Goal: Information Seeking & Learning: Learn about a topic

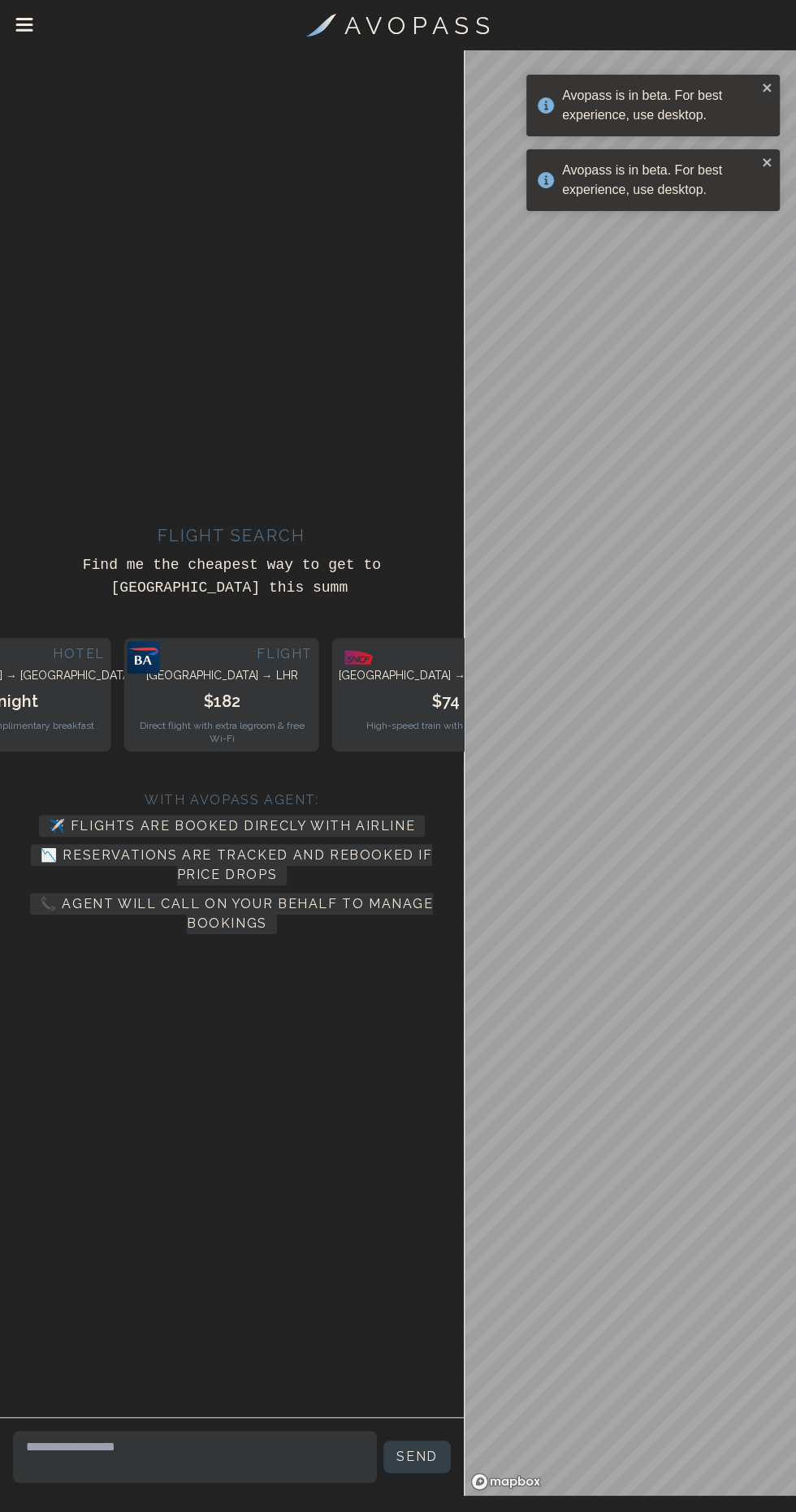
scroll to position [113, 0]
click at [23, 26] on icon "Drawer Menu" at bounding box center [24, 25] width 19 height 19
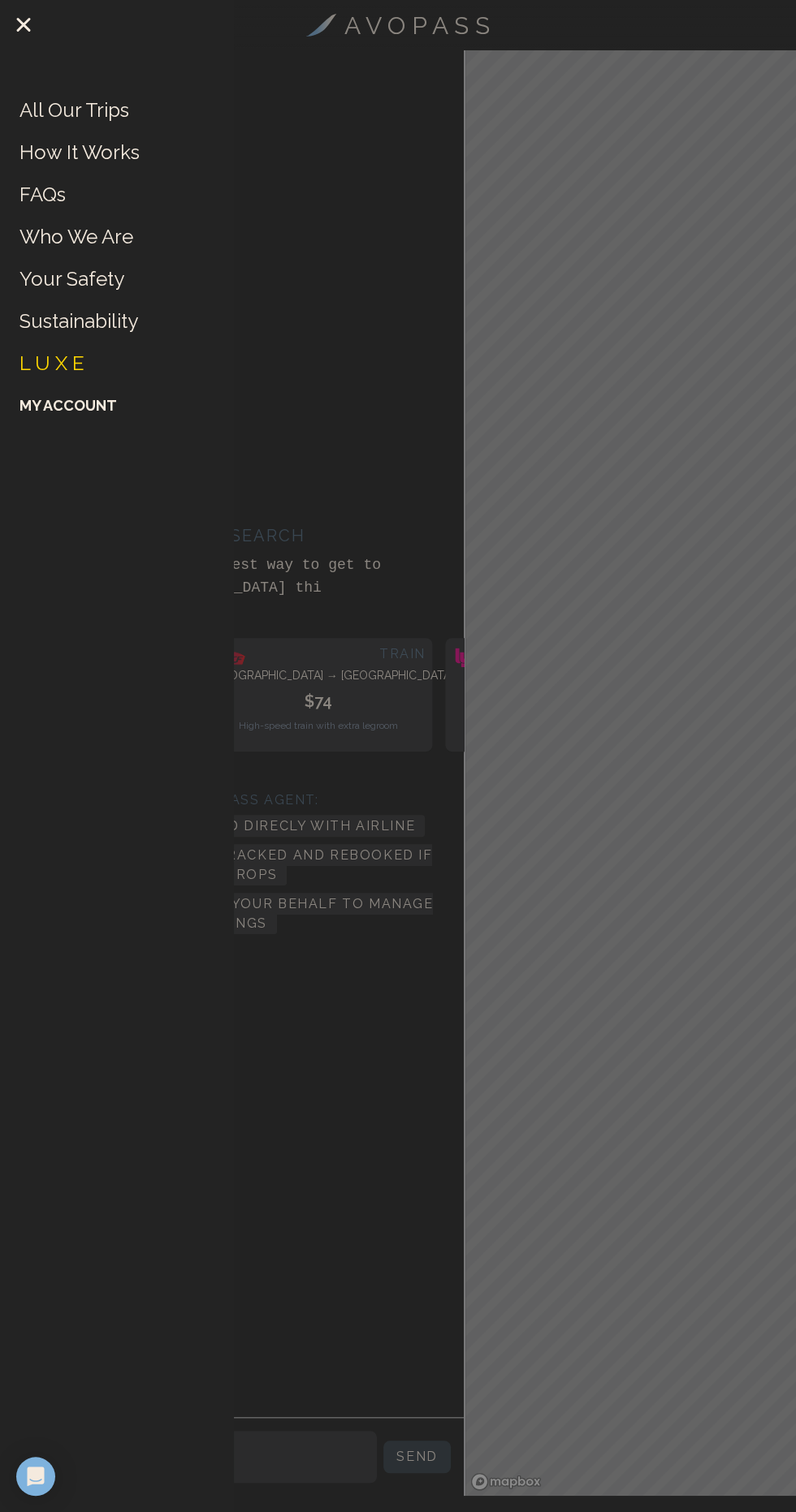
scroll to position [125, 0]
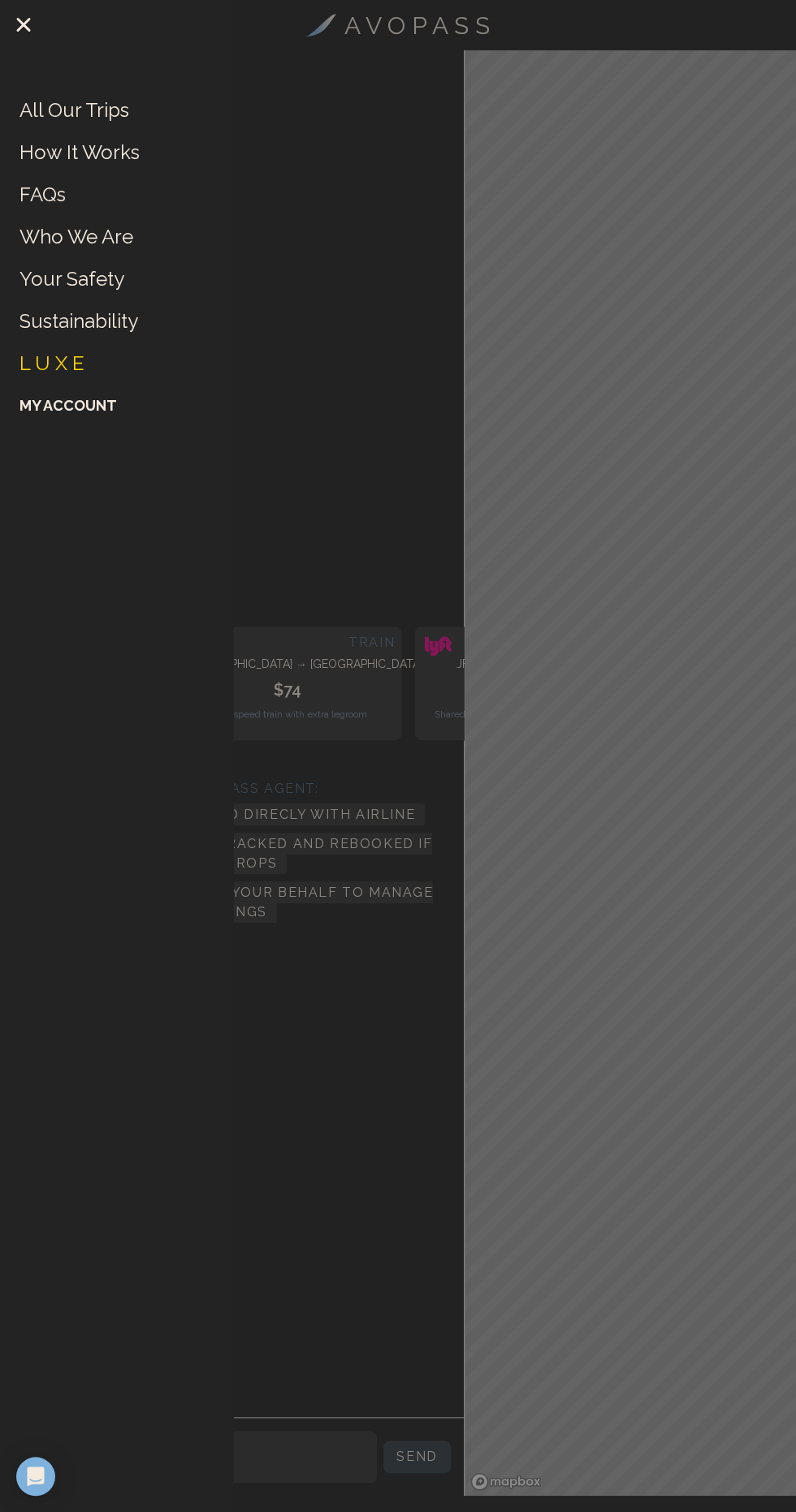
click at [60, 116] on link "All Our Trips" at bounding box center [74, 110] width 110 height 26
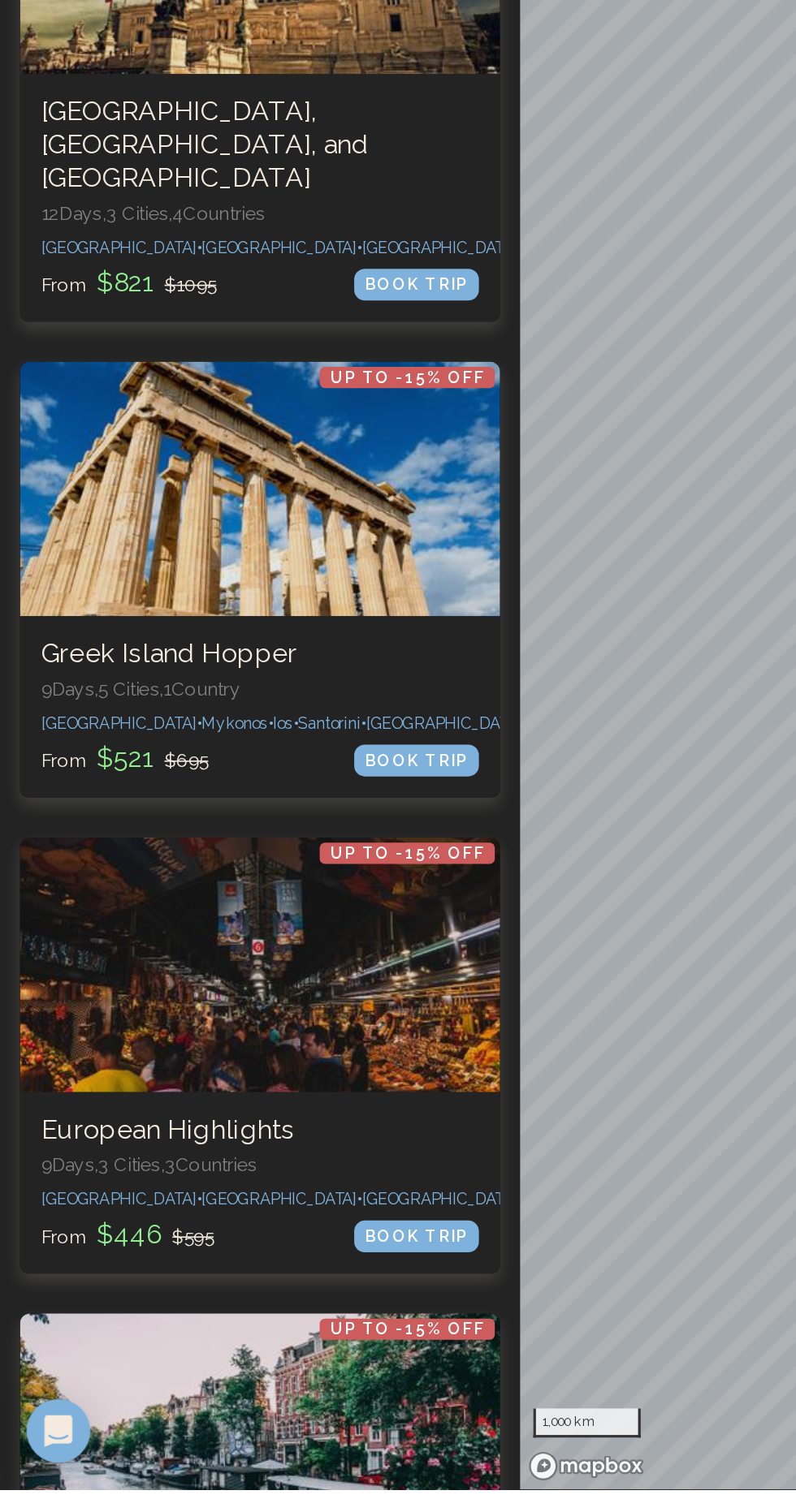
scroll to position [1291, 0]
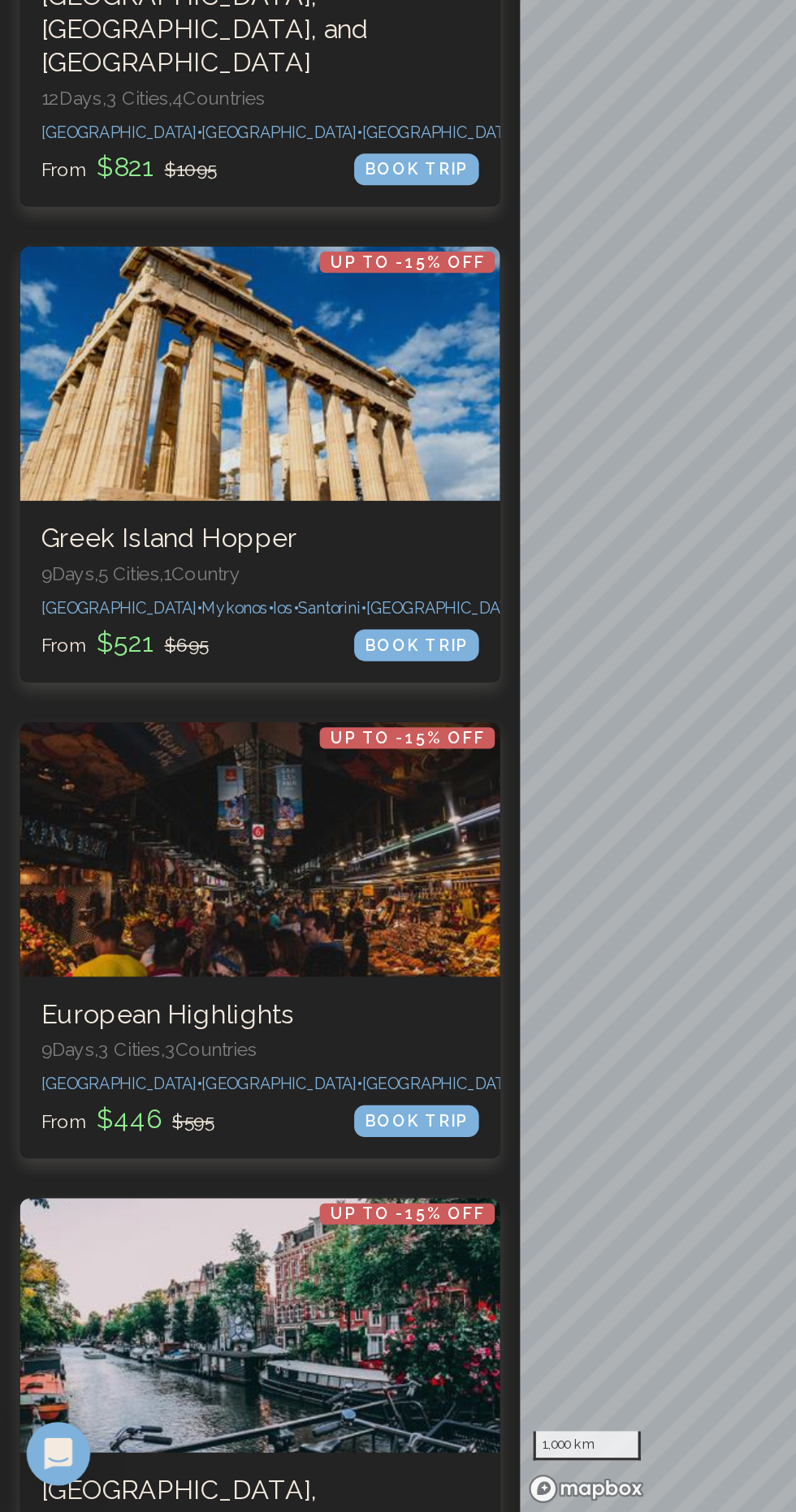
click at [247, 857] on div at bounding box center [158, 814] width 294 height 155
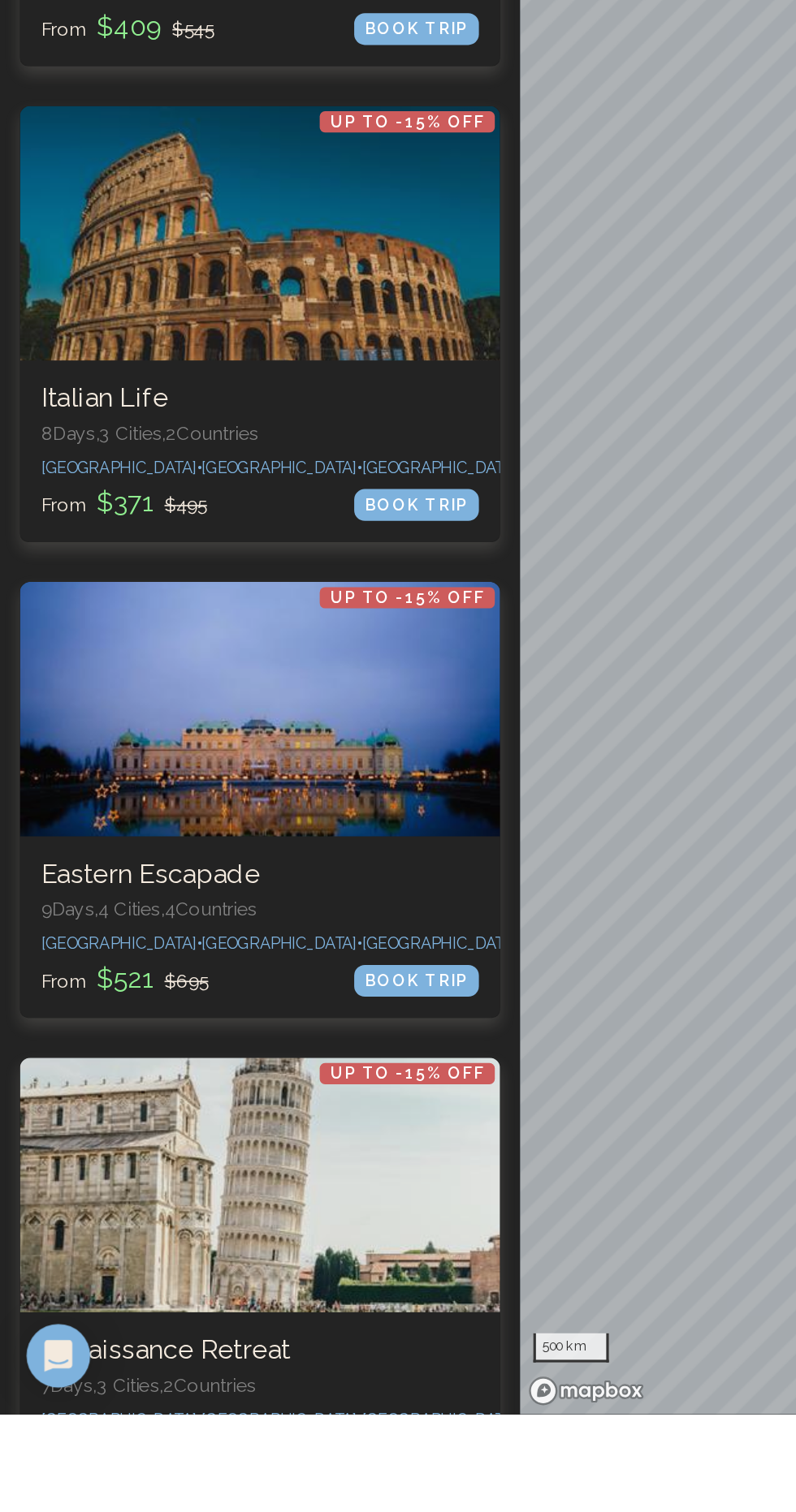
scroll to position [3443, 0]
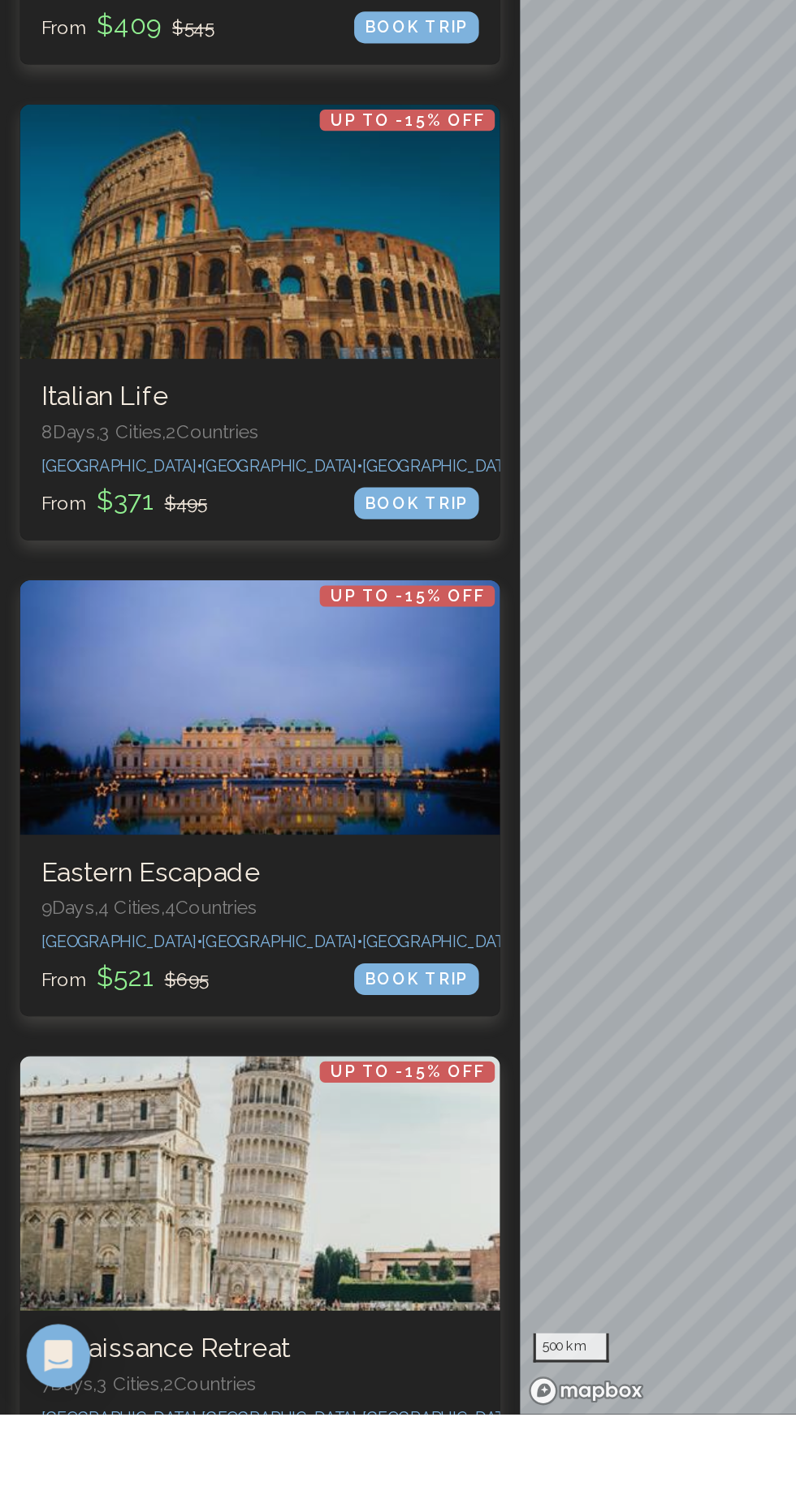
click at [231, 1157] on div "Up to -15% OFF Eastern Escapade 9 Days, 4 Cities, 4 Countr ies [GEOGRAPHIC_DATA…" at bounding box center [158, 1213] width 294 height 111
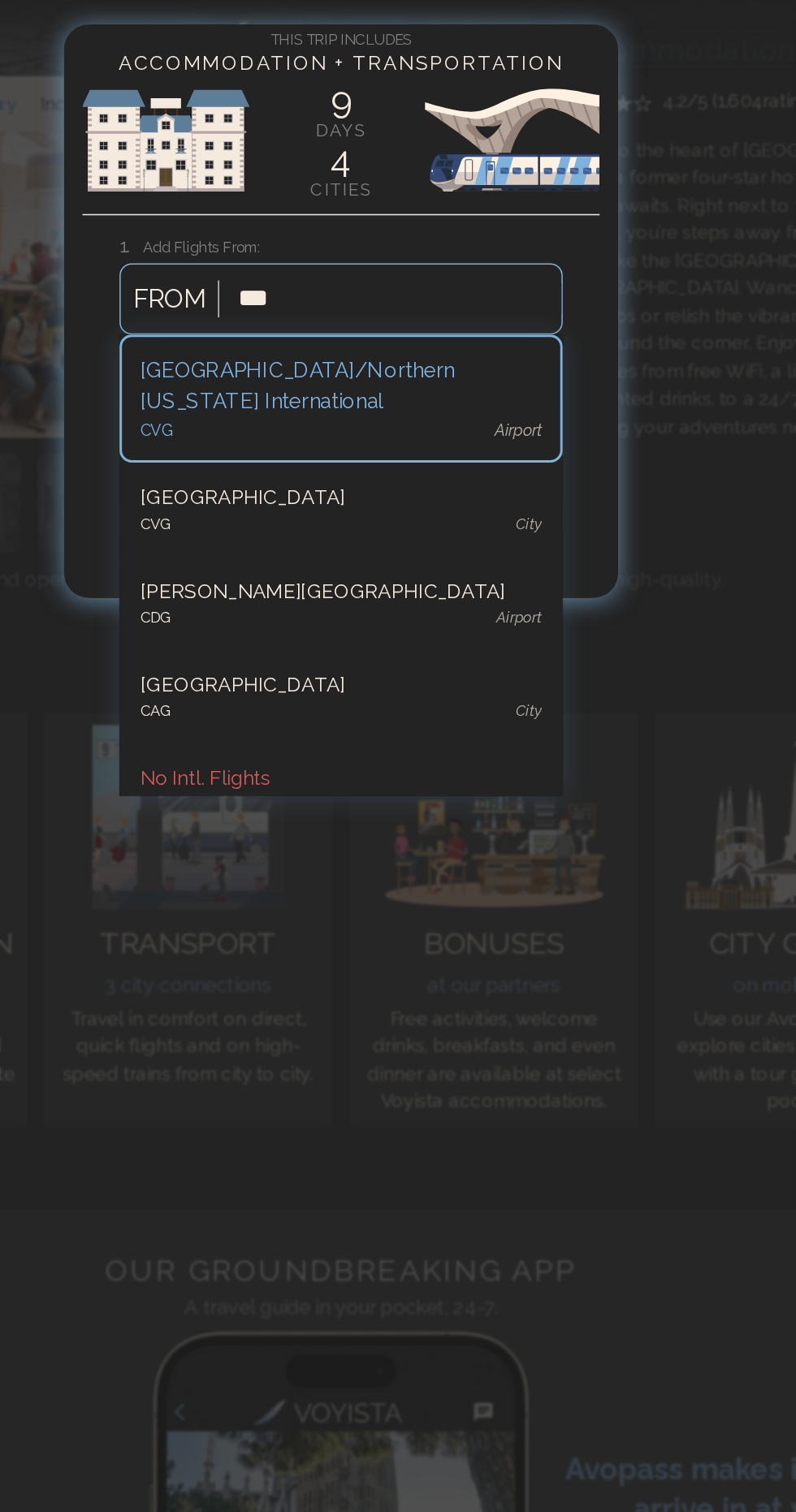
click at [462, 254] on div "[GEOGRAPHIC_DATA]/Northern [US_STATE] International" at bounding box center [397, 255] width 265 height 41
type input "***"
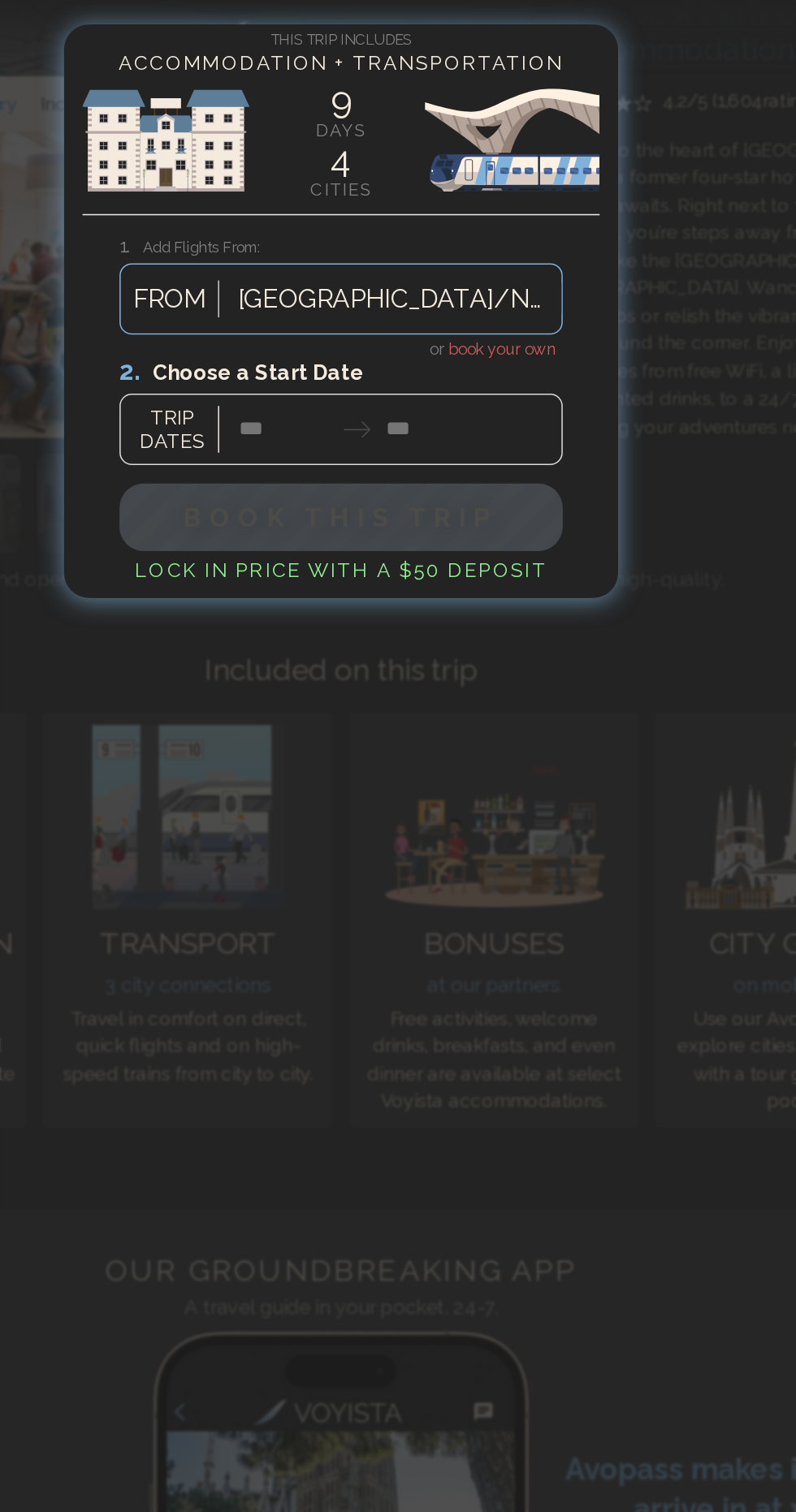
click at [487, 285] on div at bounding box center [397, 271] width 292 height 72
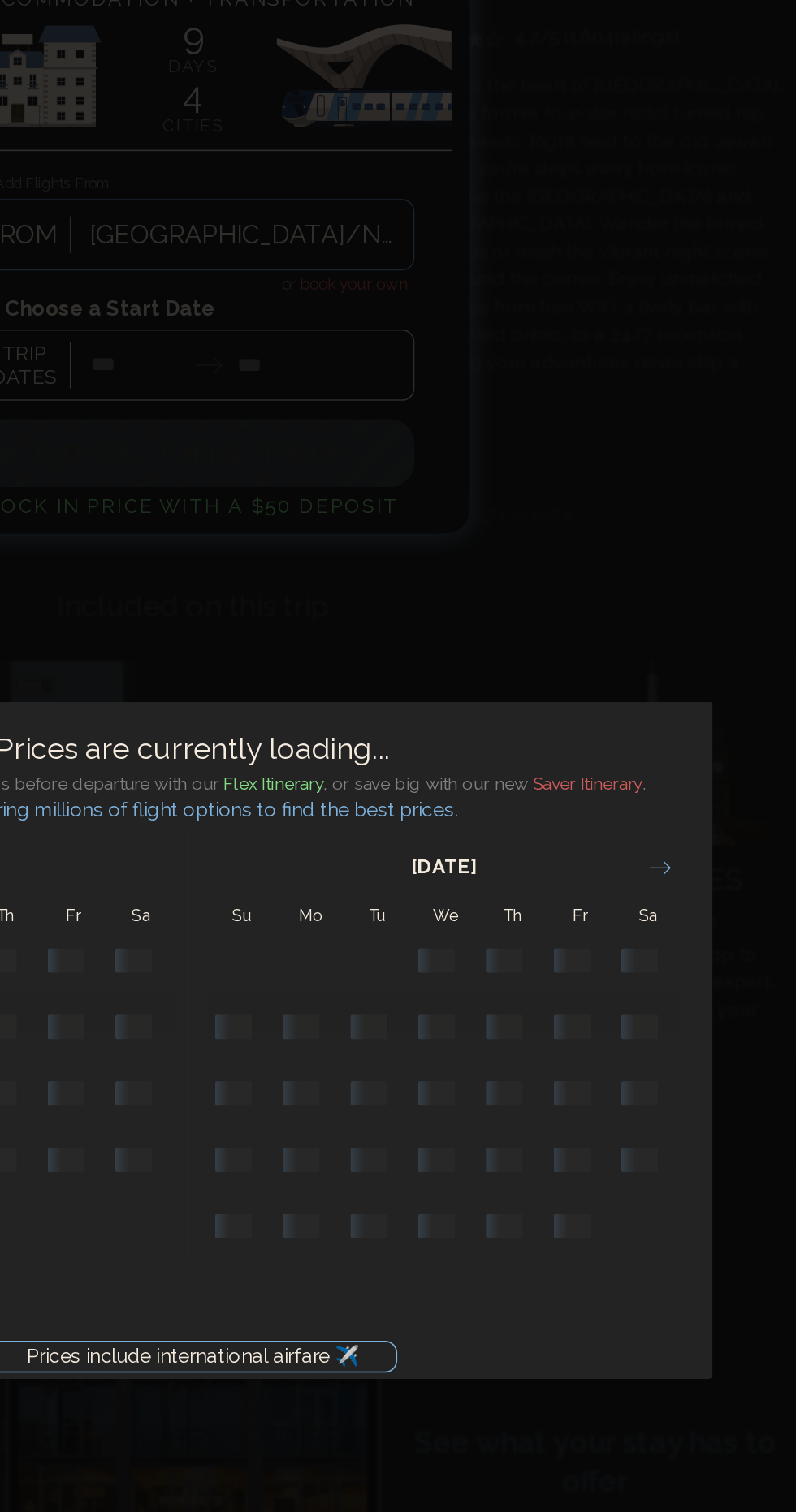
scroll to position [4659, 0]
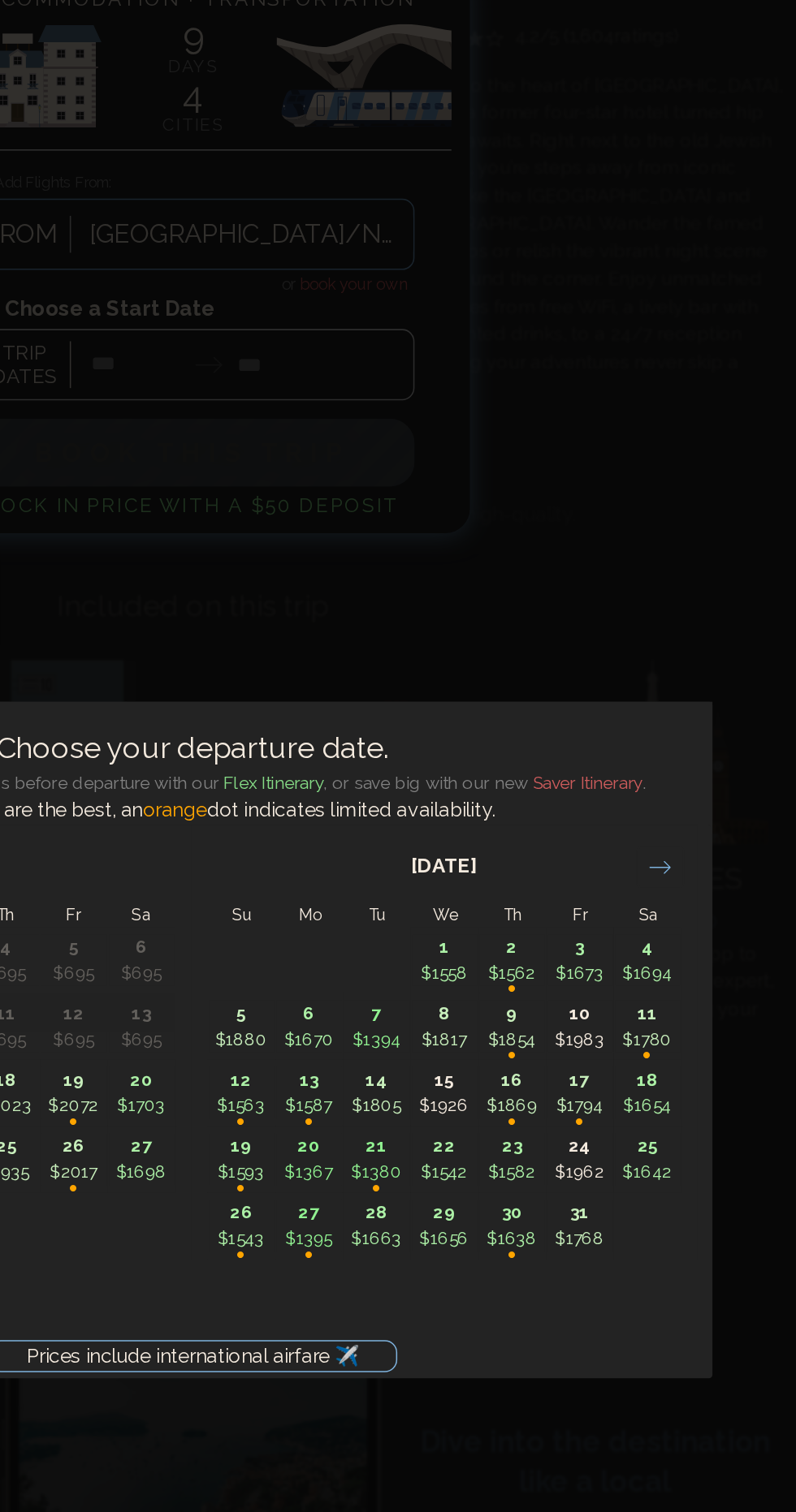
click at [708, 623] on icon "Move forward to switch to the next month." at bounding box center [706, 615] width 16 height 16
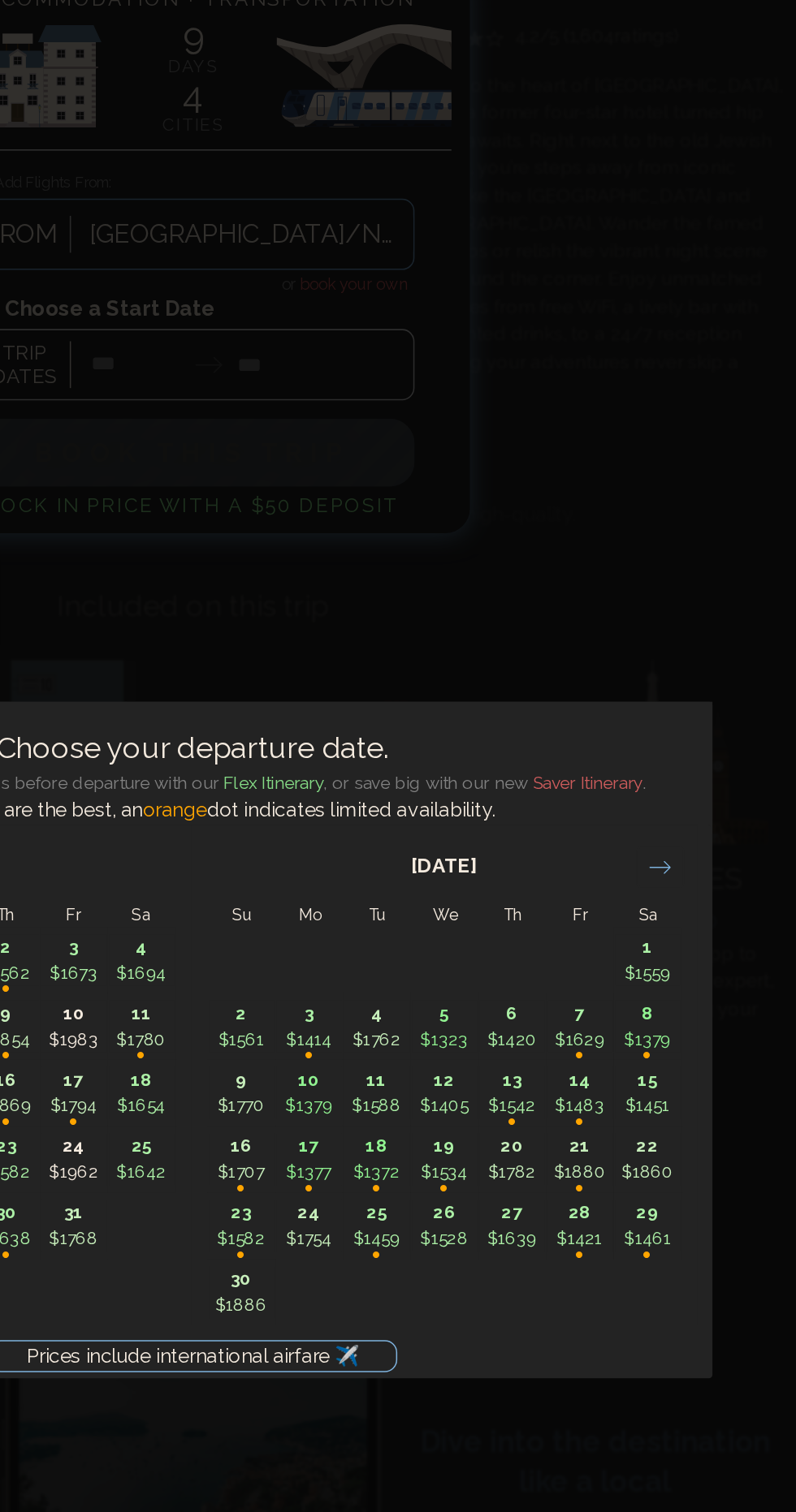
click at [706, 623] on icon "Move forward to switch to the next month." at bounding box center [706, 615] width 16 height 16
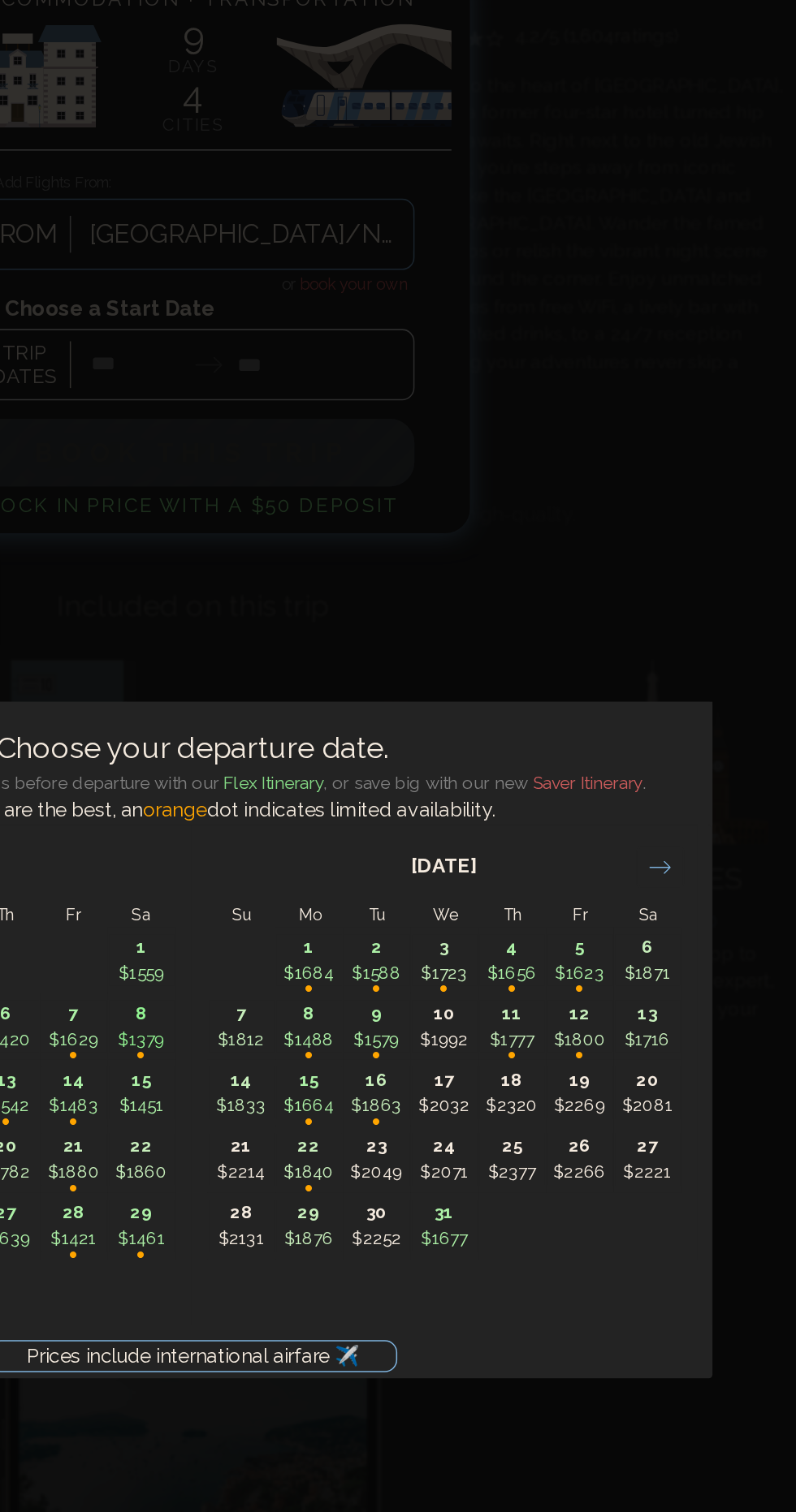
click at [706, 623] on icon "Move forward to switch to the next month." at bounding box center [706, 615] width 16 height 16
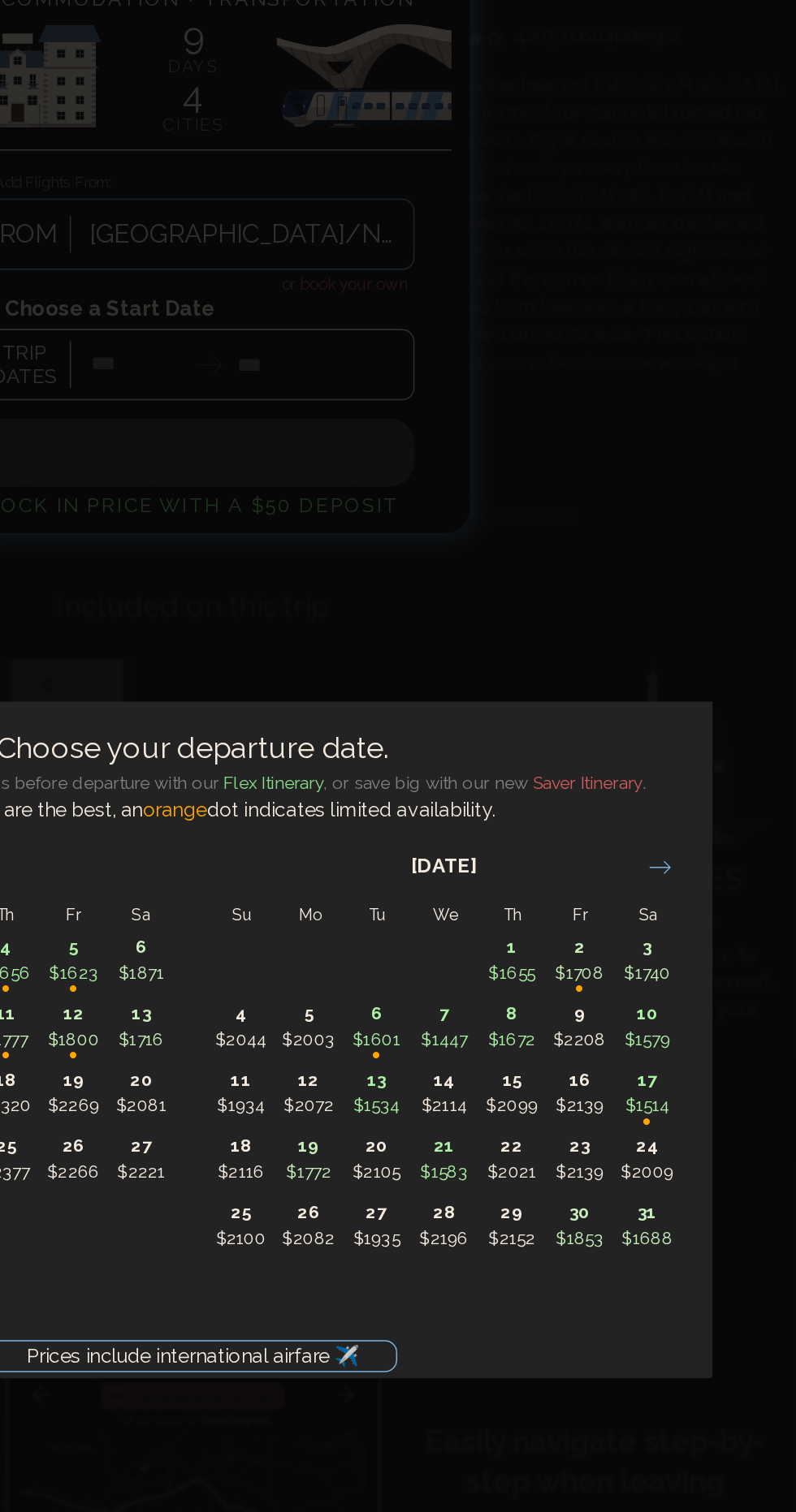
click at [705, 623] on icon "Move forward to switch to the next month." at bounding box center [706, 615] width 16 height 16
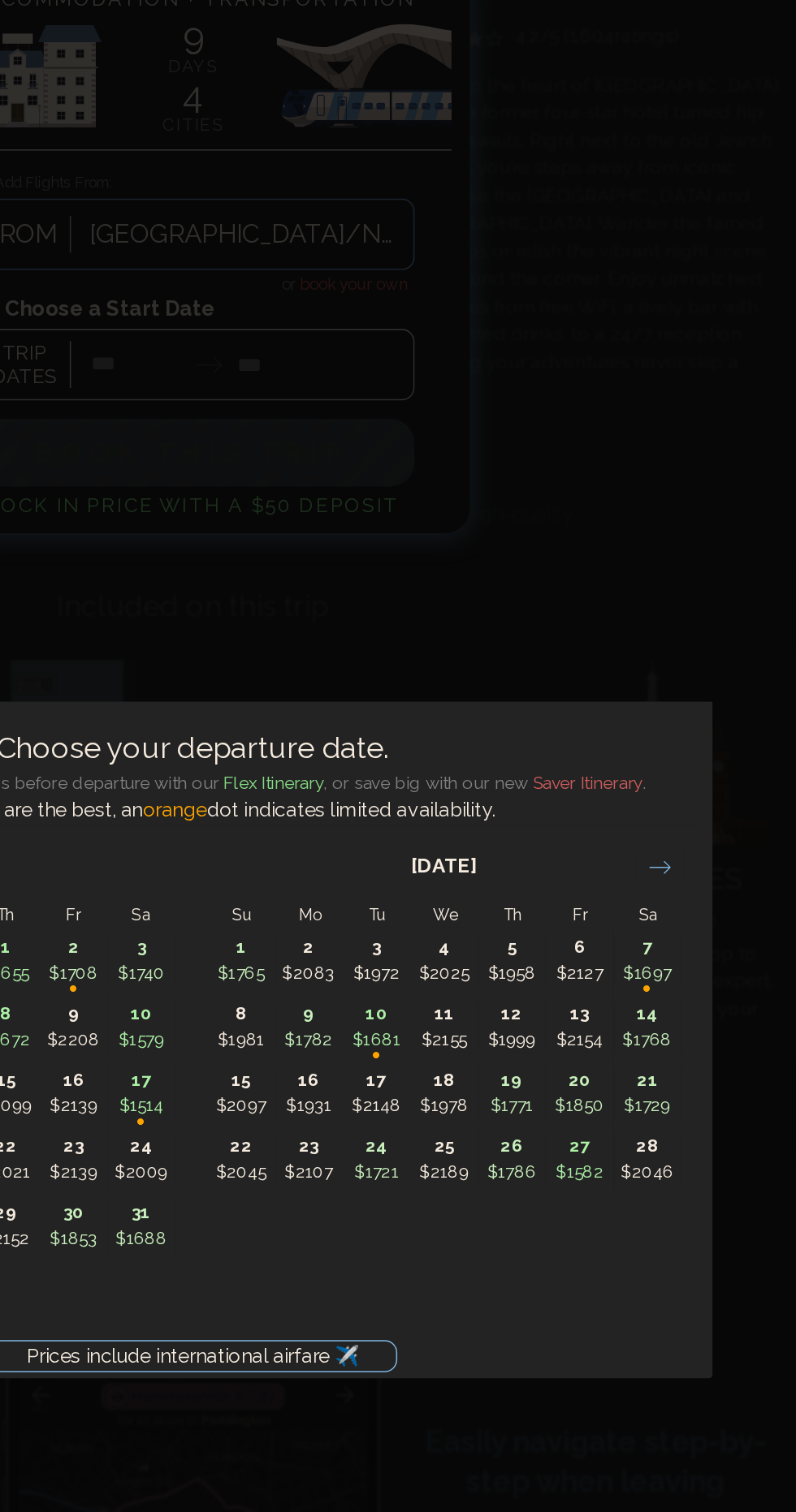
click at [710, 623] on icon "Move forward to switch to the next month." at bounding box center [706, 615] width 16 height 16
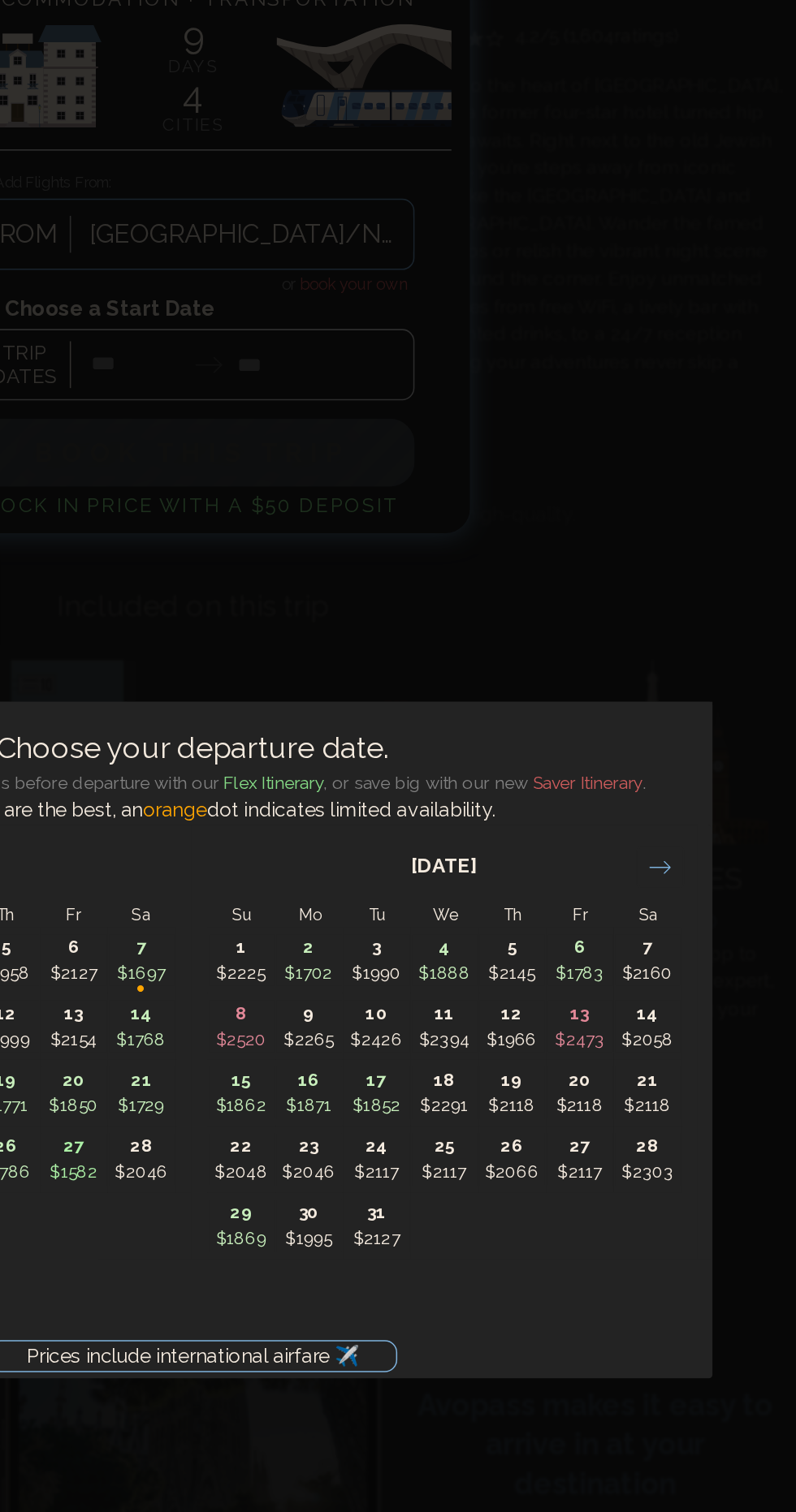
click at [705, 619] on icon "Move forward to switch to the next month." at bounding box center [705, 614] width 14 height 8
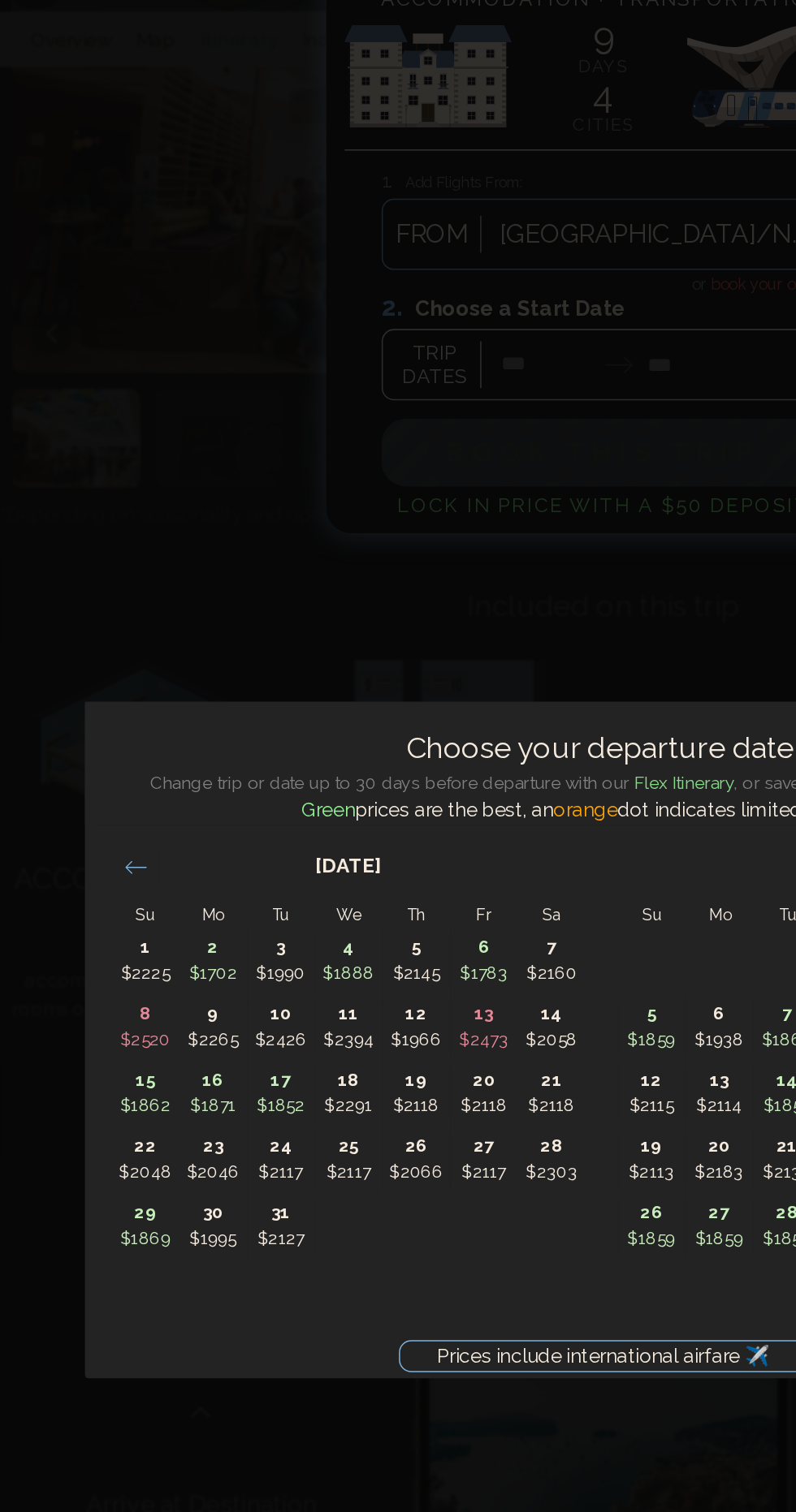
click at [88, 619] on icon "Move backward to switch to the previous month." at bounding box center [89, 614] width 14 height 8
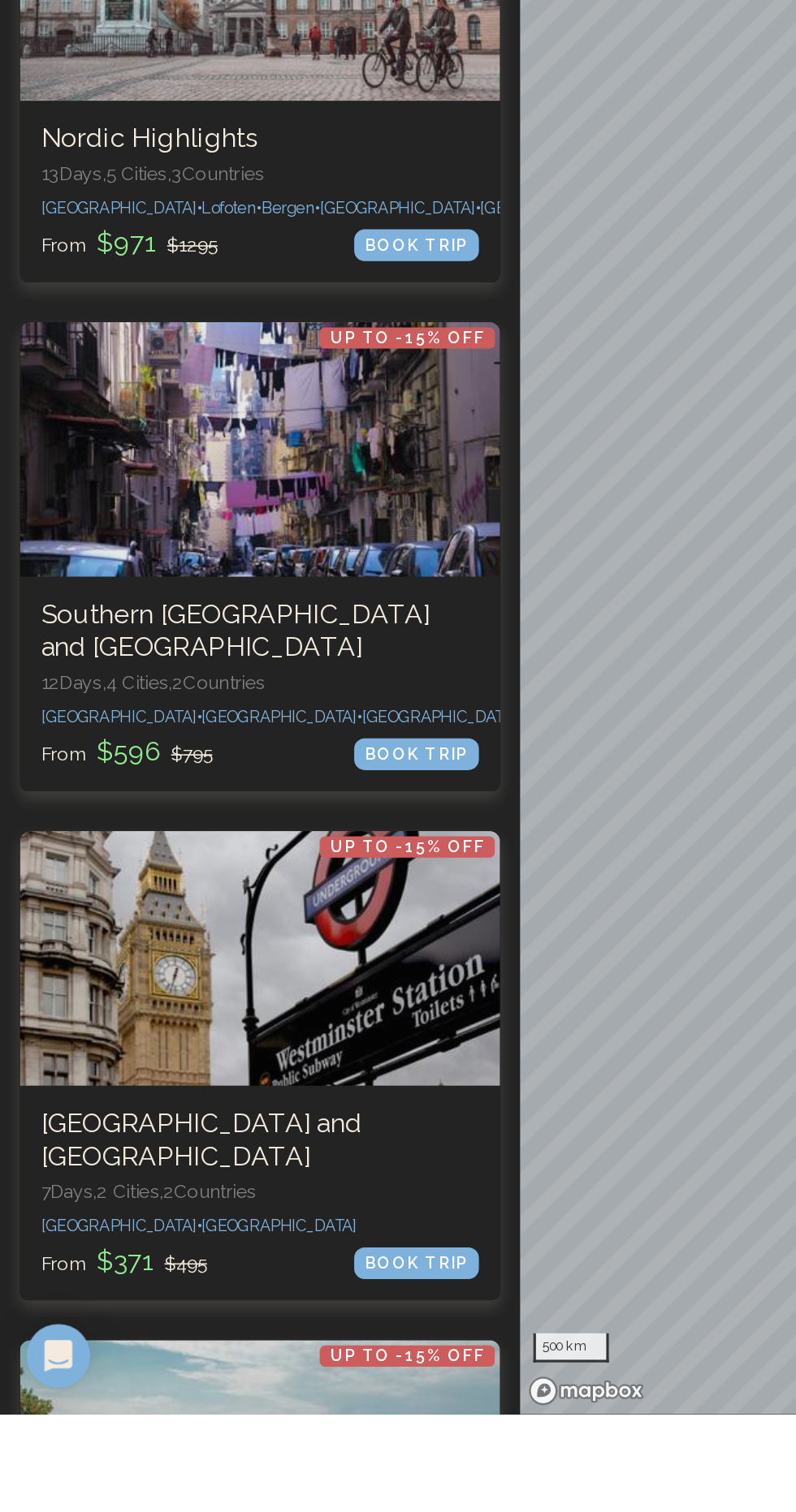
scroll to position [5354, 0]
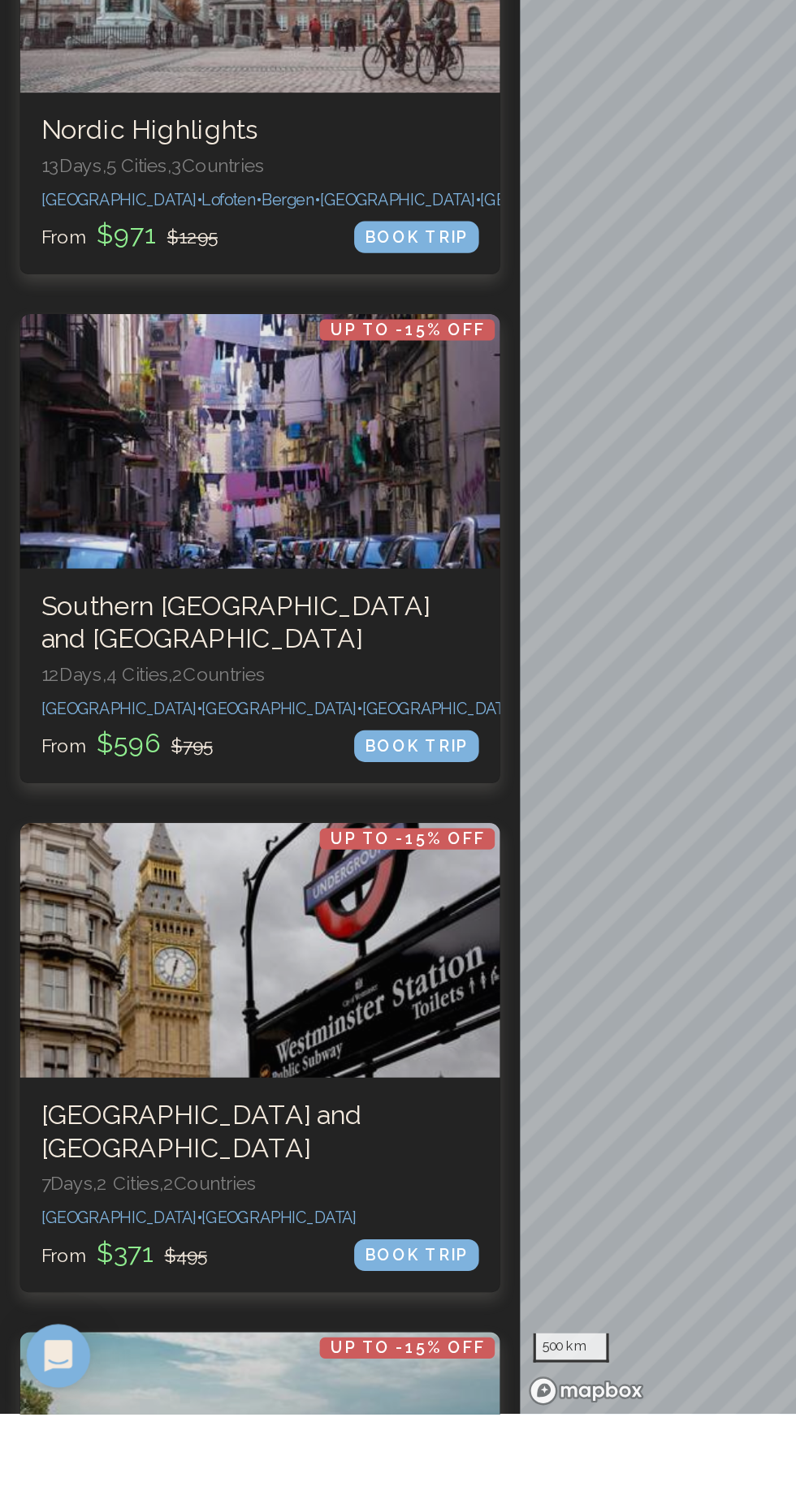
click at [265, 1051] on p "12 Days, 4 Cities, 2 Countr ies" at bounding box center [159, 1058] width 268 height 17
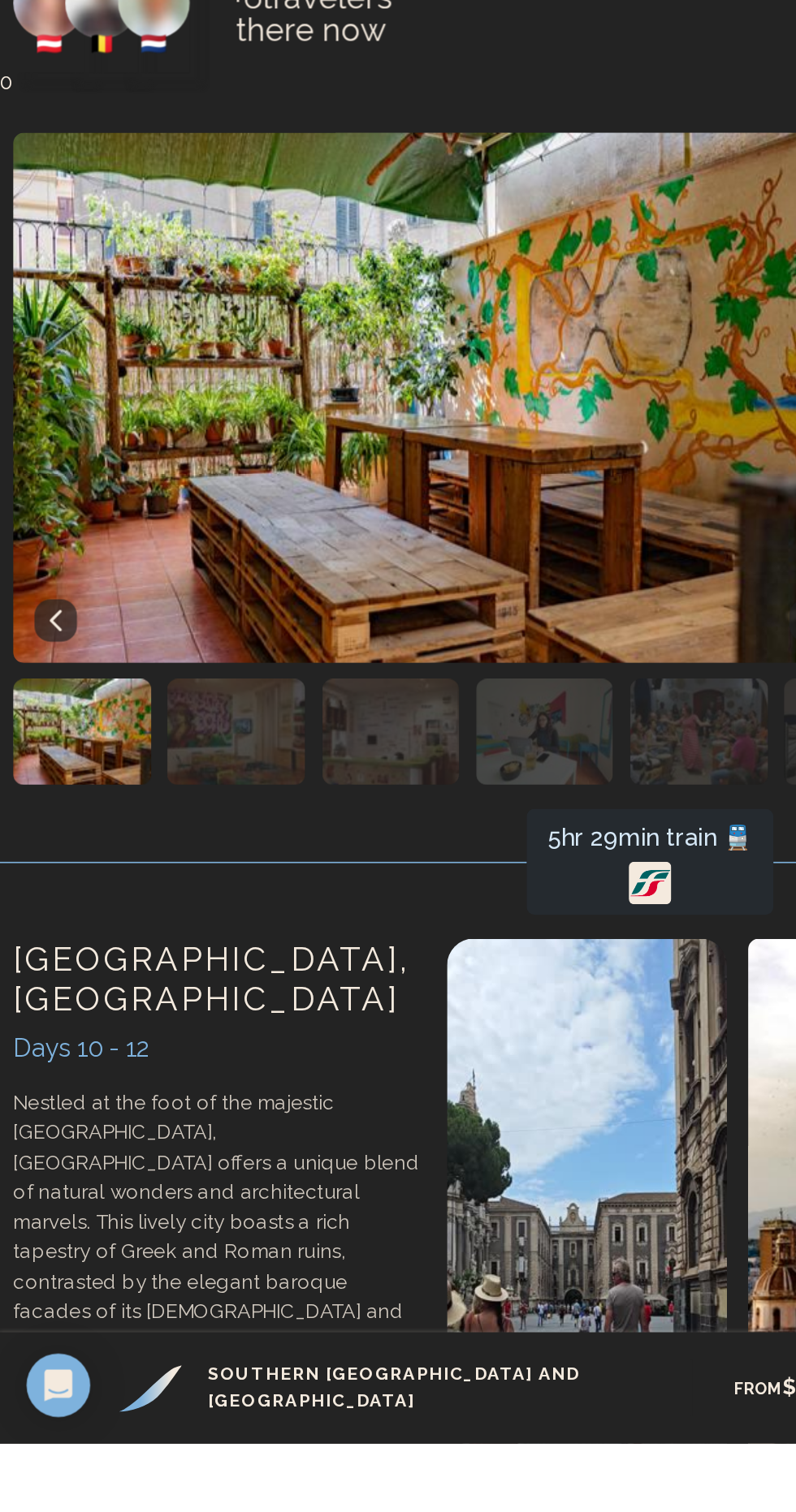
scroll to position [2972, 0]
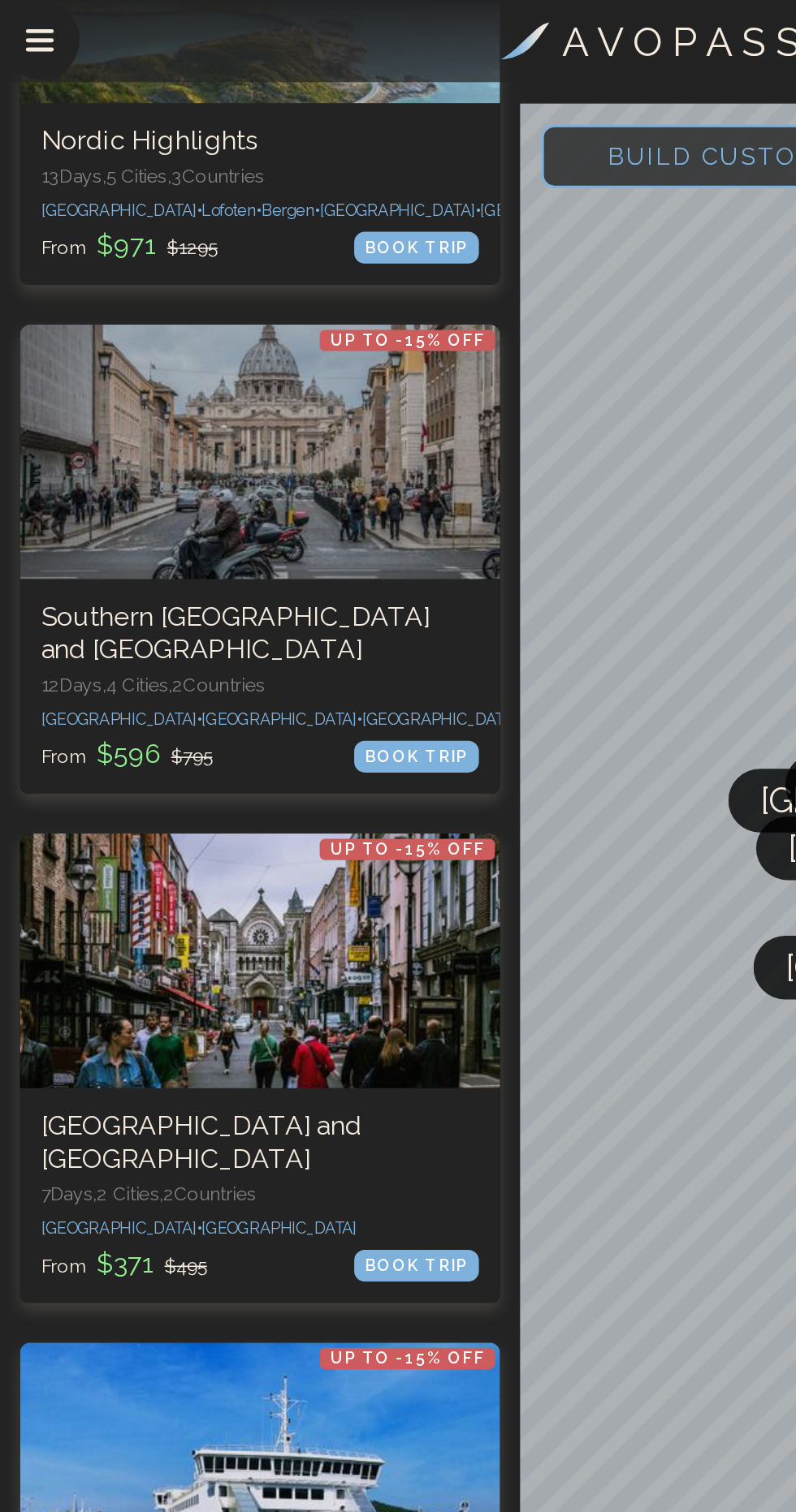
scroll to position [5989, 0]
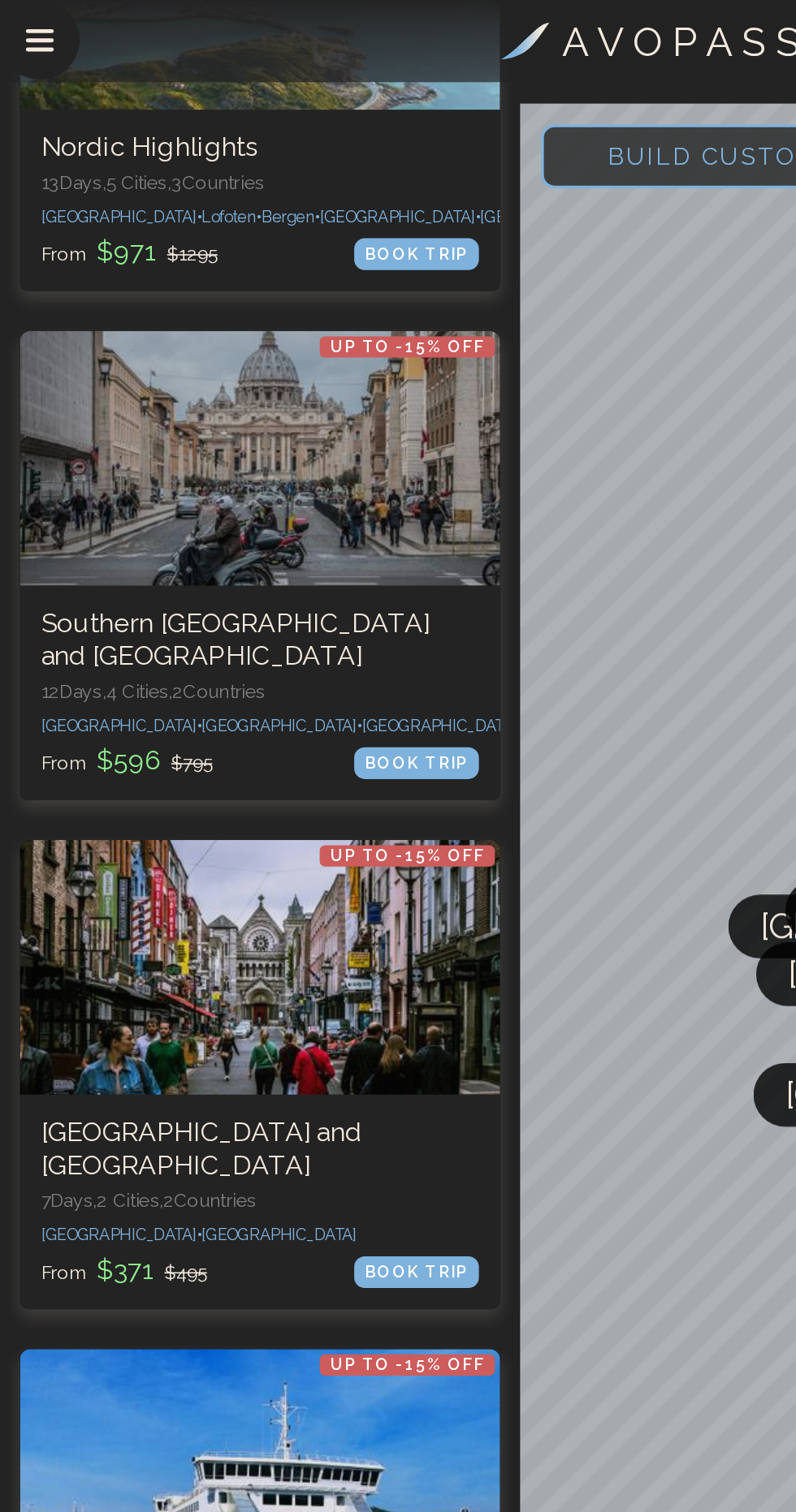
click at [241, 995] on h3 "Croatian Highlights" at bounding box center [159, 1005] width 268 height 21
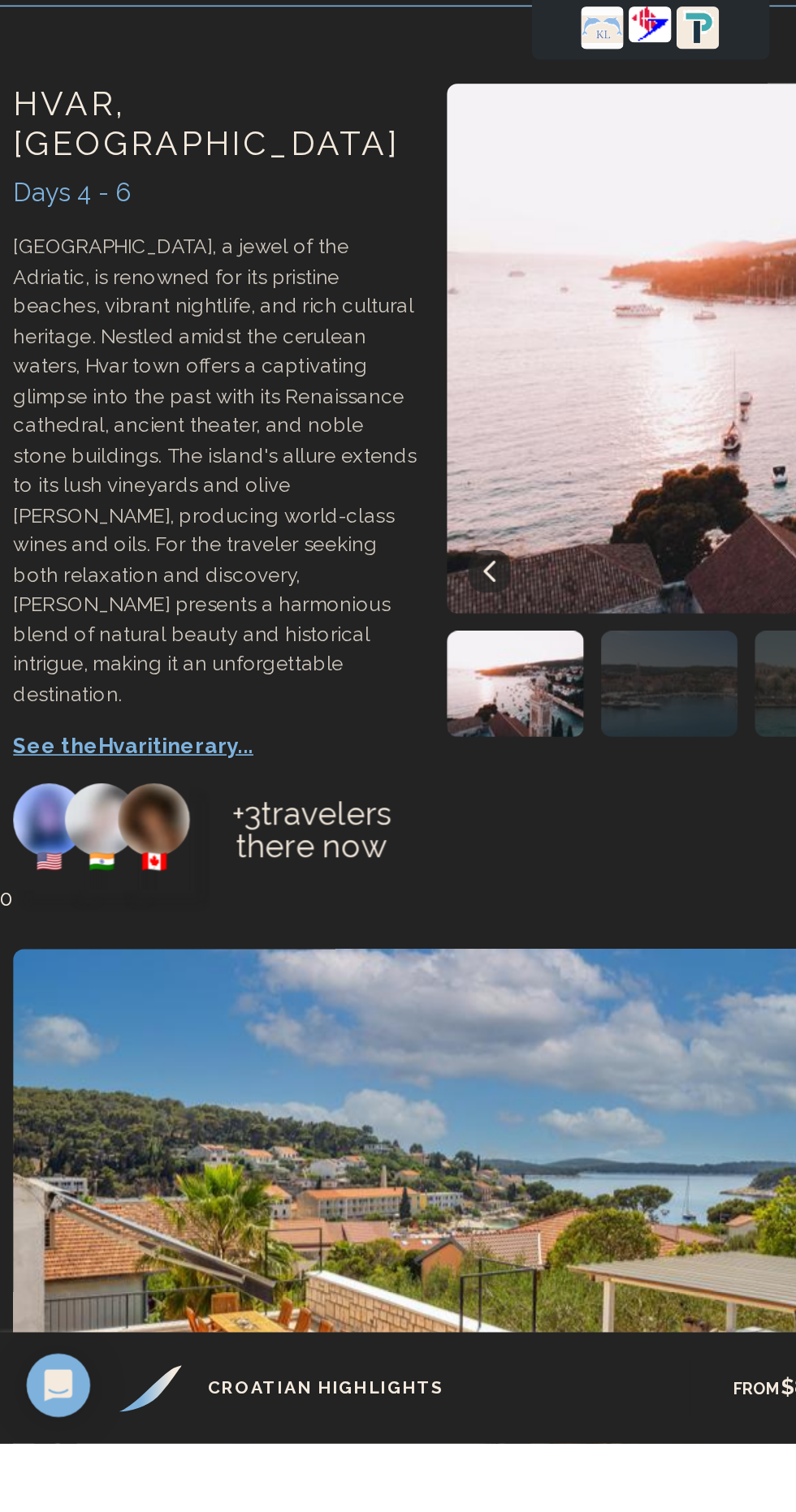
scroll to position [1075, 0]
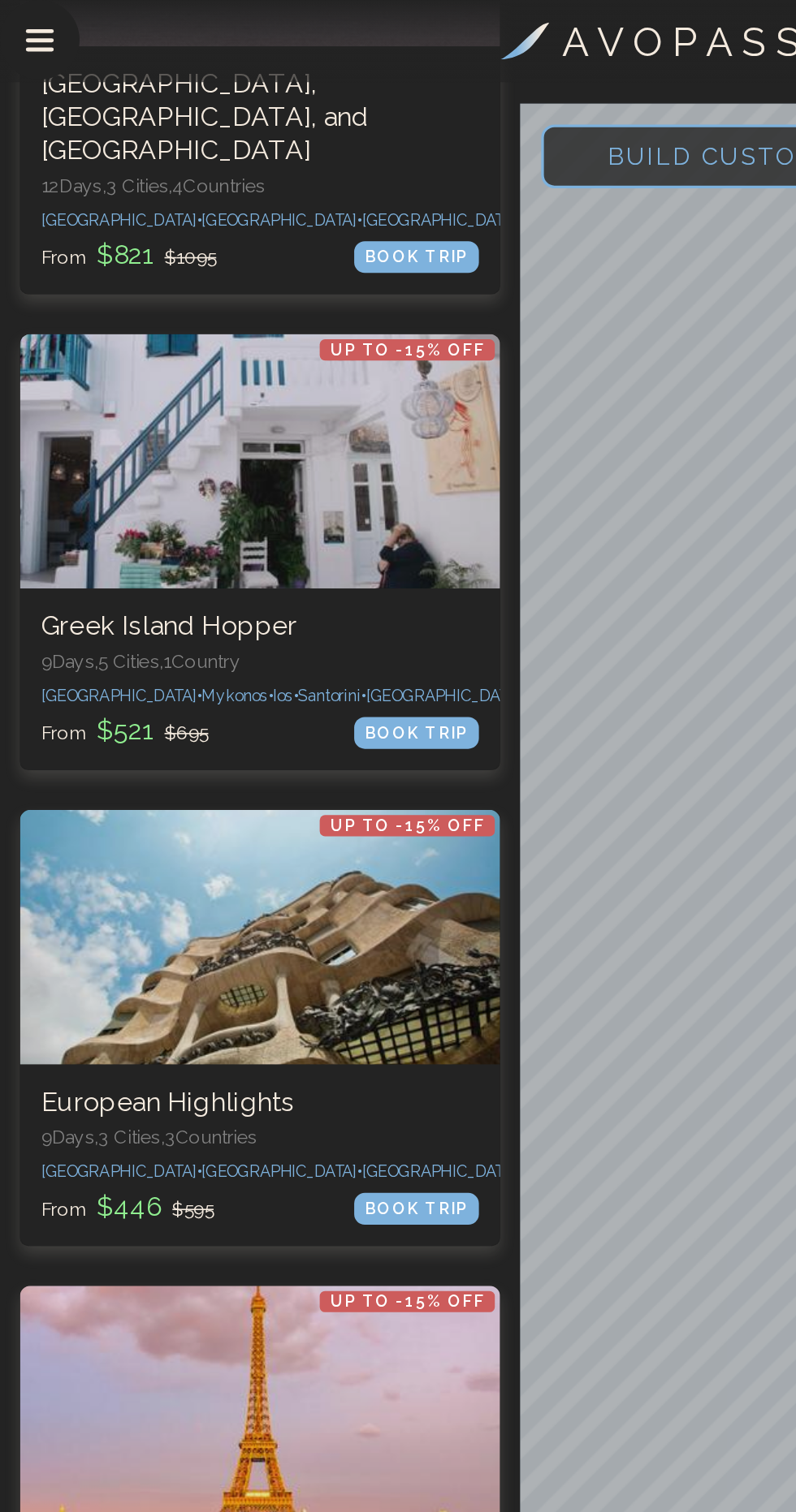
scroll to position [1818, 0]
